Goal: Task Accomplishment & Management: Manage account settings

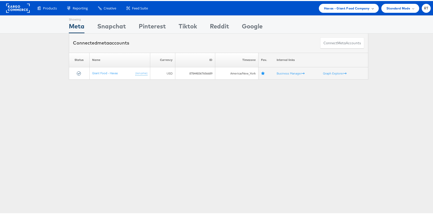
click at [348, 6] on span "Havas - Giant Food Company" at bounding box center [347, 7] width 46 height 5
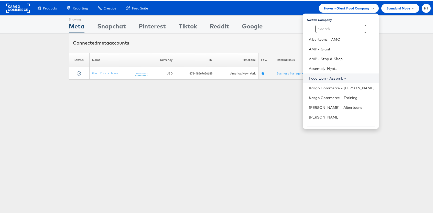
click at [340, 76] on link "Food Lion - Assembly" at bounding box center [342, 77] width 66 height 5
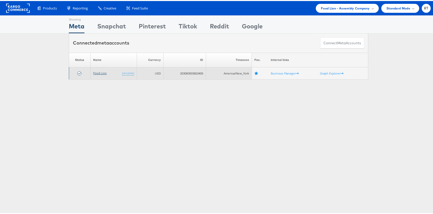
click at [97, 71] on link "Food Lion" at bounding box center [100, 72] width 14 height 4
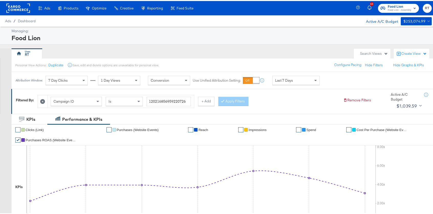
click at [269, 41] on div "Food Lion" at bounding box center [221, 36] width 419 height 9
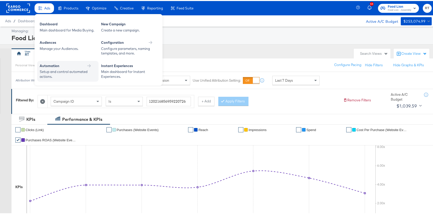
click at [57, 60] on div "Automation Setup and control automated actions." at bounding box center [67, 70] width 61 height 21
click at [89, 65] on icon at bounding box center [89, 64] width 4 height 3
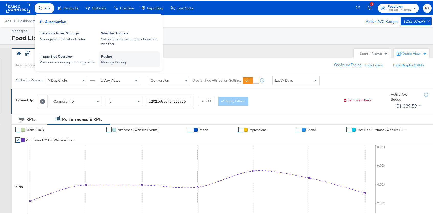
click at [109, 59] on div "Pacing" at bounding box center [129, 56] width 56 height 6
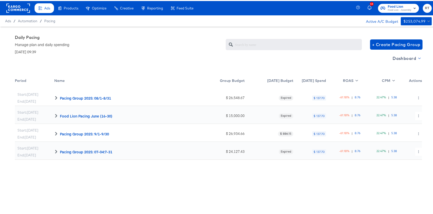
click at [404, 55] on span "Dashboard" at bounding box center [405, 57] width 27 height 7
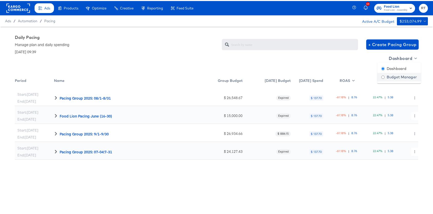
click at [398, 76] on div "Budget Manager" at bounding box center [399, 75] width 36 height 5
radio input "false"
radio input "true"
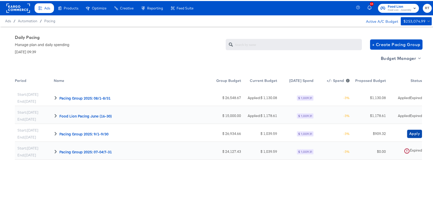
click at [409, 134] on span "Apply" at bounding box center [414, 132] width 11 height 6
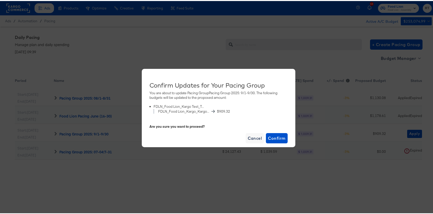
click at [263, 138] on div "Cancel Confirm" at bounding box center [218, 135] width 138 height 14
click at [268, 139] on span "Confirm" at bounding box center [276, 136] width 17 height 7
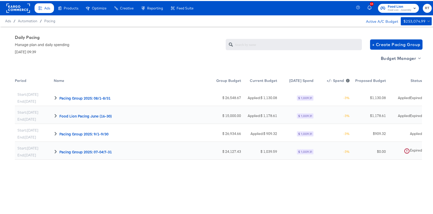
click at [13, 7] on rect at bounding box center [18, 7] width 24 height 9
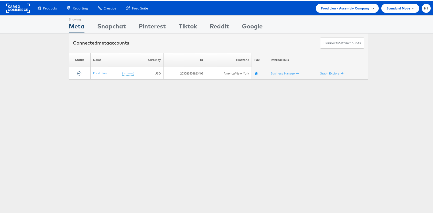
click at [347, 8] on span "Food Lion - Assembly Company" at bounding box center [345, 7] width 49 height 5
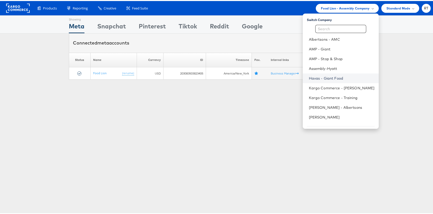
click at [341, 75] on link "Havas - Giant Food" at bounding box center [342, 77] width 66 height 5
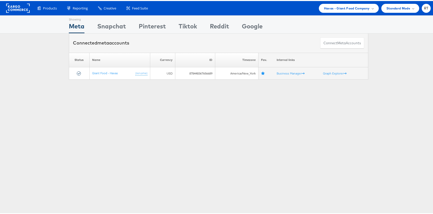
click at [93, 125] on div "Showing Meta Showing Snapchat Showing Pinterest Showing Tiktok Showing Reddit S…" at bounding box center [218, 142] width 436 height 256
click at [197, 116] on div "Showing Meta Showing Snapchat Showing Pinterest Showing Tiktok Showing Reddit S…" at bounding box center [218, 142] width 436 height 256
